Goal: Task Accomplishment & Management: Manage account settings

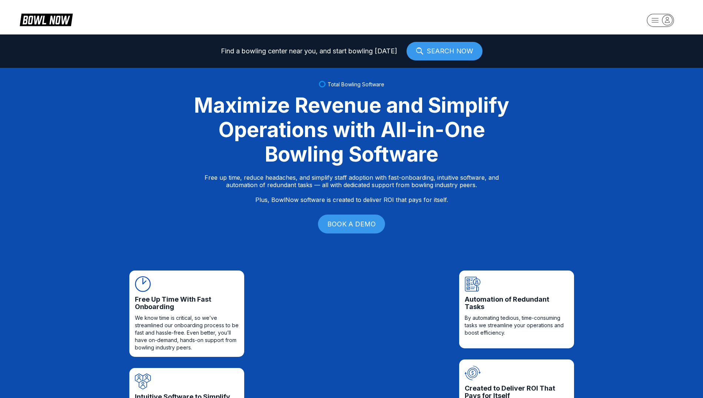
click at [669, 20] on icon "button" at bounding box center [668, 19] width 4 height 5
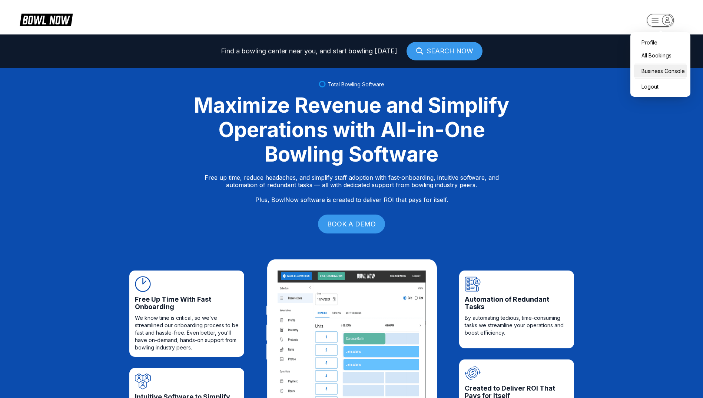
click at [655, 76] on div "Business Console" at bounding box center [661, 71] width 53 height 13
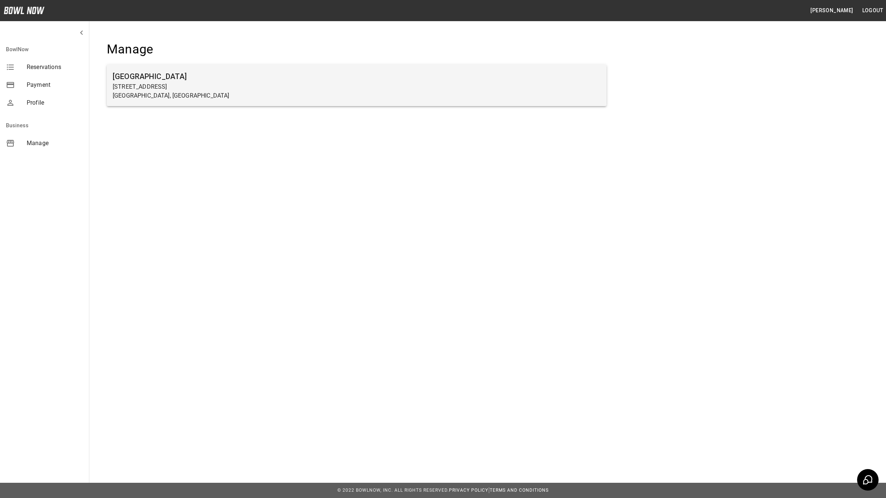
click at [134, 77] on h6 "[GEOGRAPHIC_DATA]" at bounding box center [357, 76] width 488 height 12
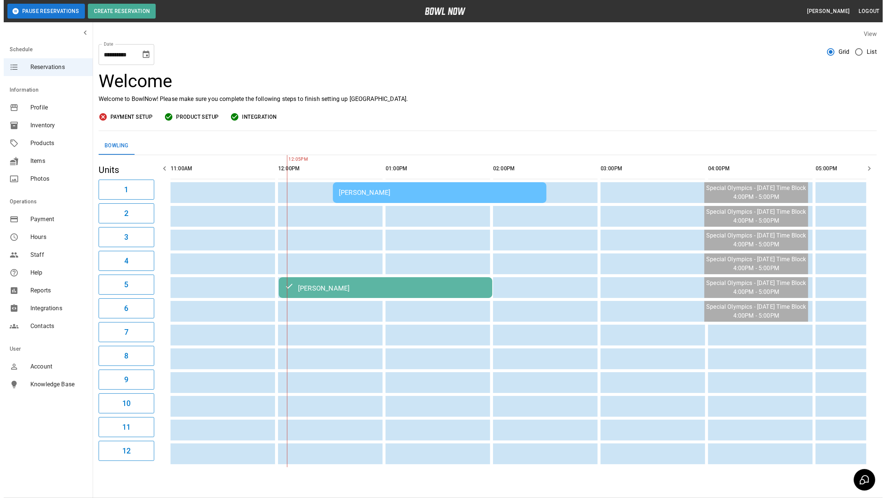
scroll to position [0, 108]
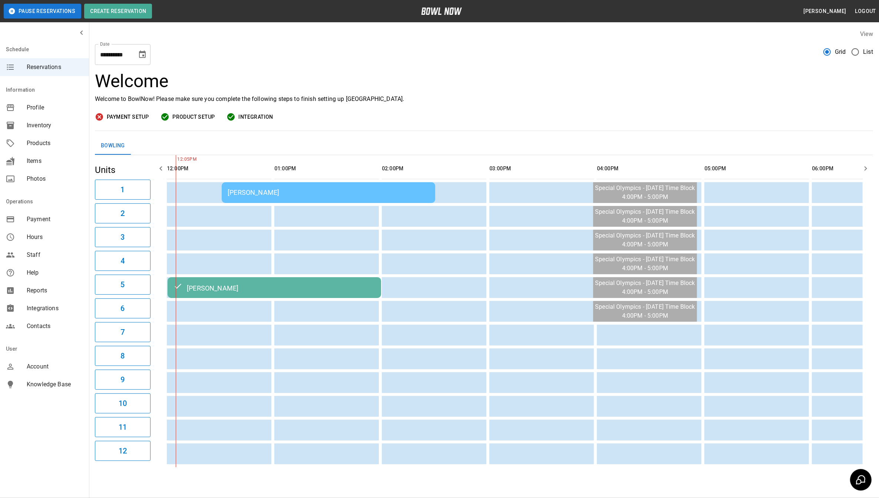
click at [245, 192] on div "[PERSON_NAME]" at bounding box center [329, 192] width 202 height 8
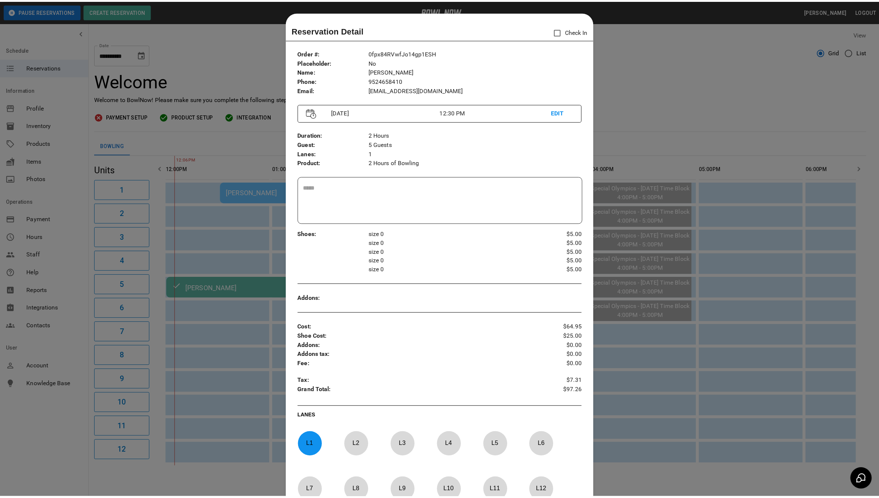
scroll to position [12, 0]
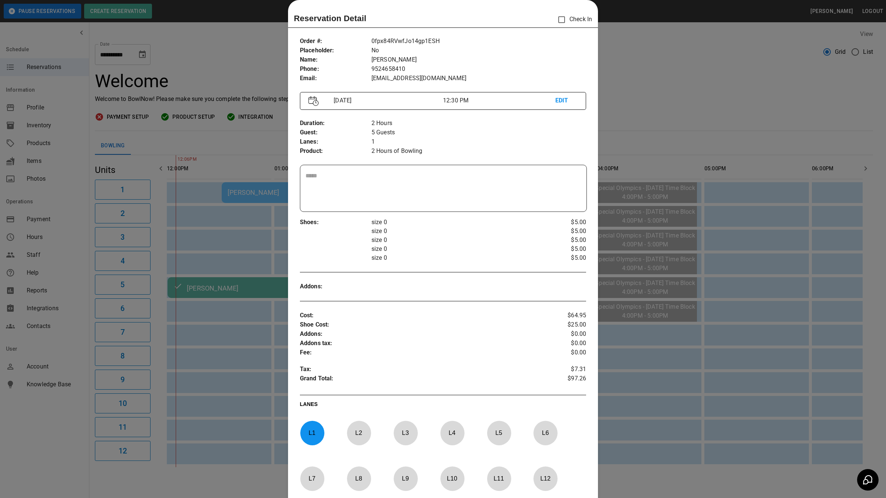
click at [622, 55] on div at bounding box center [443, 249] width 886 height 498
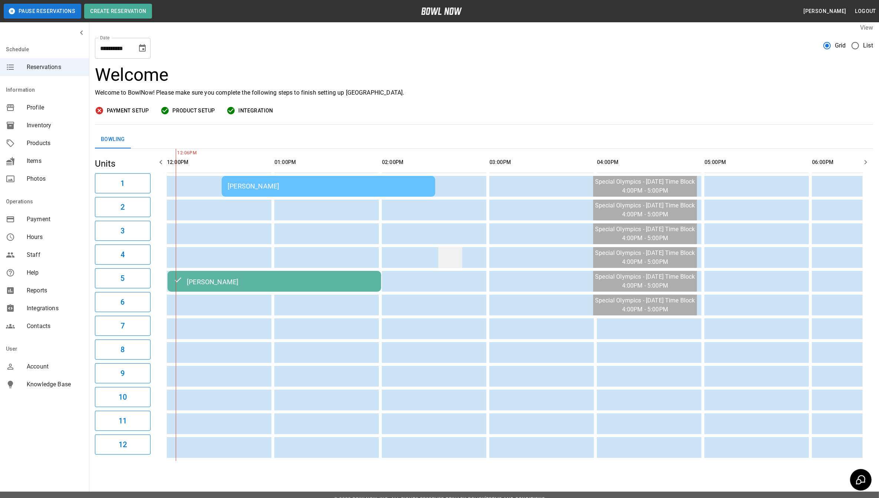
scroll to position [0, 0]
